Goal: Task Accomplishment & Management: Manage account settings

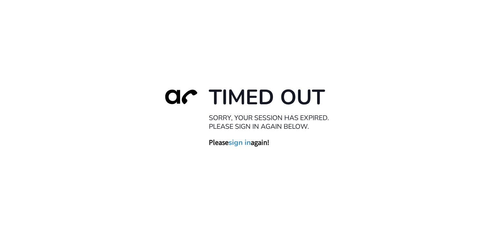
click at [239, 145] on link "sign in" at bounding box center [240, 142] width 22 height 9
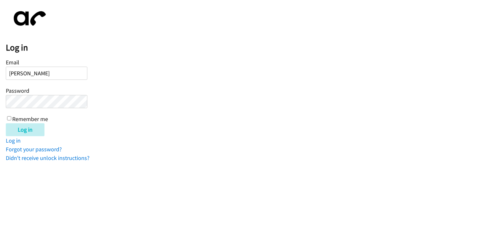
type input "[PERSON_NAME][EMAIL_ADDRESS][PERSON_NAME][DOMAIN_NAME]"
drag, startPoint x: 7, startPoint y: 117, endPoint x: 10, endPoint y: 114, distance: 5.0
click at [6, 117] on div "Email nicole.seegers@directit.com Password Remember me" at bounding box center [47, 90] width 82 height 66
click at [21, 119] on label "Remember me" at bounding box center [30, 118] width 36 height 7
click at [11, 119] on input "Remember me" at bounding box center [9, 118] width 4 height 4
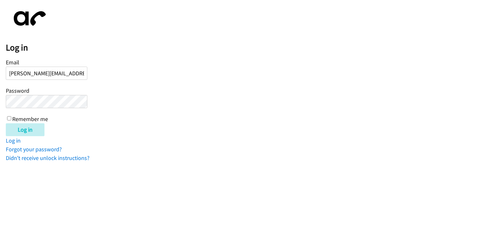
checkbox input "true"
click at [26, 124] on input "Log in" at bounding box center [25, 129] width 39 height 13
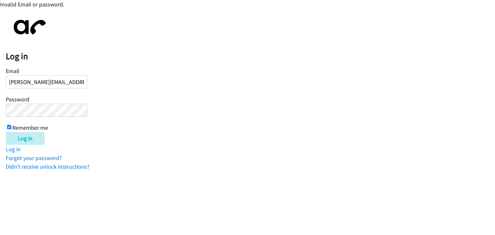
click at [42, 46] on div "Log in Email [PERSON_NAME][EMAIL_ADDRESS][PERSON_NAME][DOMAIN_NAME] Password Re…" at bounding box center [250, 93] width 489 height 157
click at [54, 171] on html "Invalid Email or password. Log in Email [PERSON_NAME][EMAIL_ADDRESS][PERSON_NAM…" at bounding box center [247, 85] width 495 height 171
drag, startPoint x: 59, startPoint y: 64, endPoint x: 70, endPoint y: 35, distance: 30.4
click at [59, 64] on div "Log in Email [PERSON_NAME][EMAIL_ADDRESS][PERSON_NAME][DOMAIN_NAME] Password Re…" at bounding box center [250, 93] width 489 height 157
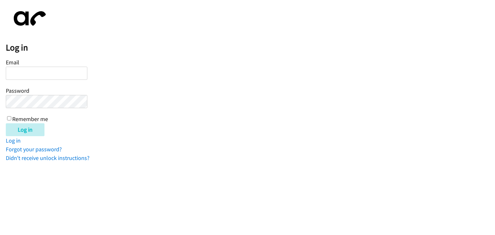
click at [475, 64] on form "Email Password Remember me Log in" at bounding box center [250, 96] width 489 height 79
